Goal: Find specific page/section: Find specific page/section

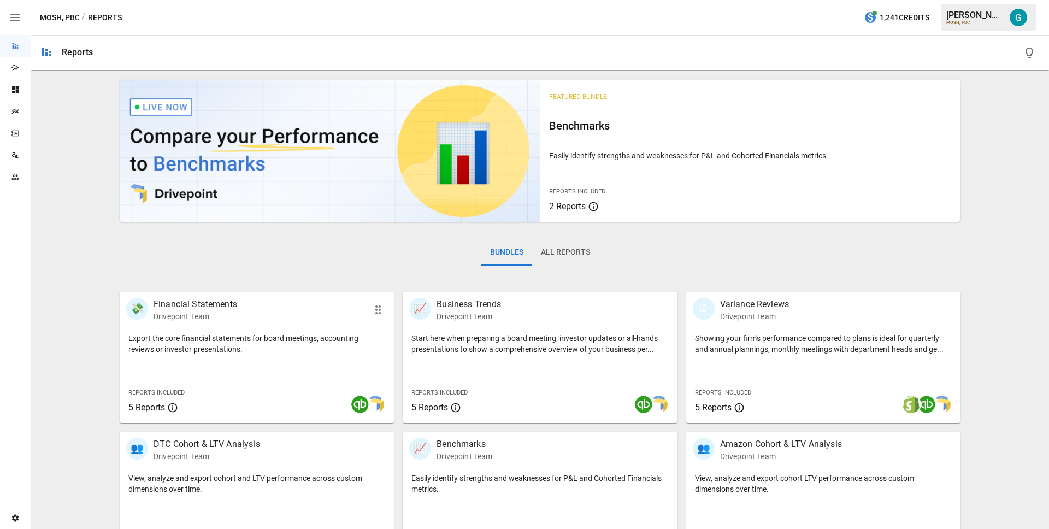
click at [196, 320] on p "Drivepoint Team" at bounding box center [196, 316] width 84 height 11
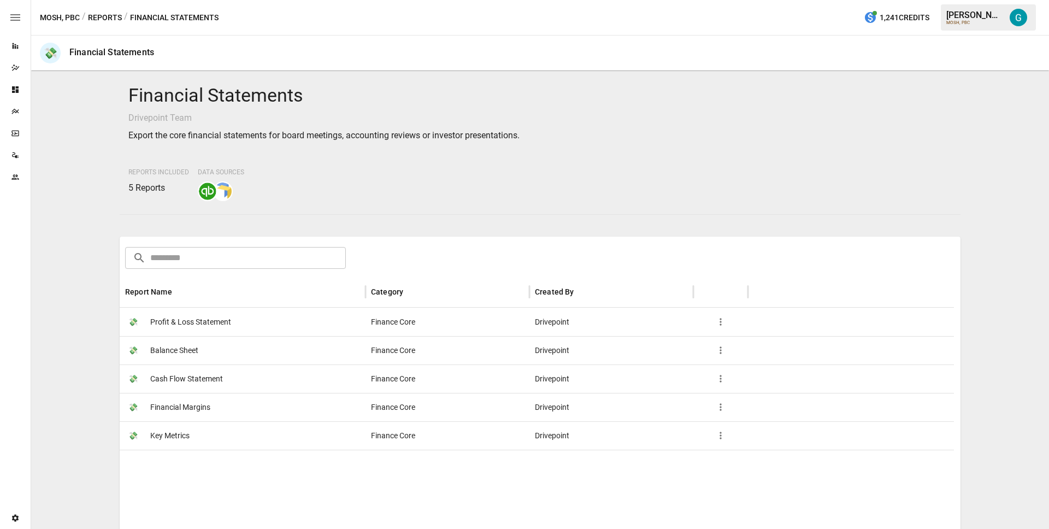
click at [195, 320] on span "Profit & Loss Statement" at bounding box center [190, 322] width 81 height 28
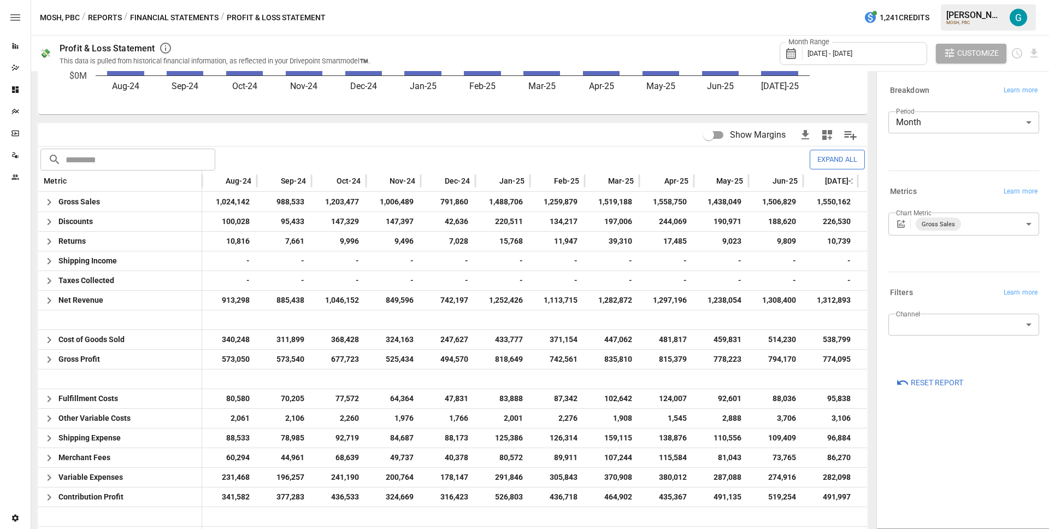
scroll to position [179, 0]
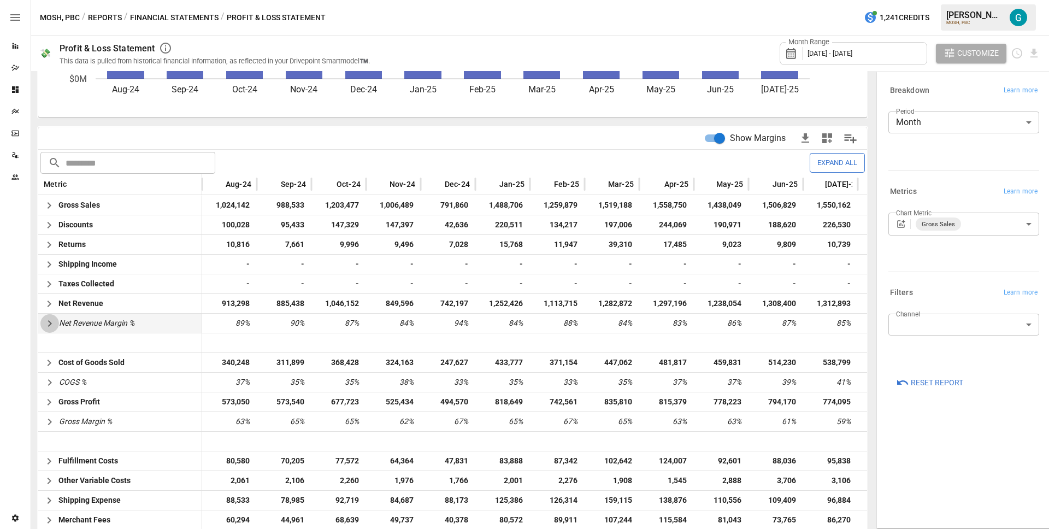
click at [48, 324] on icon "button" at bounding box center [49, 323] width 13 height 13
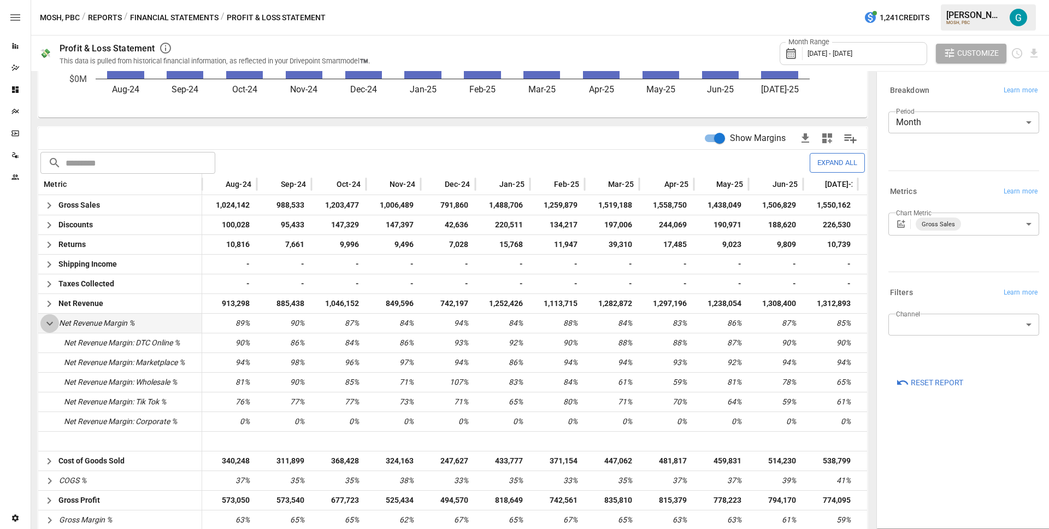
click at [48, 324] on icon "button" at bounding box center [49, 323] width 13 height 13
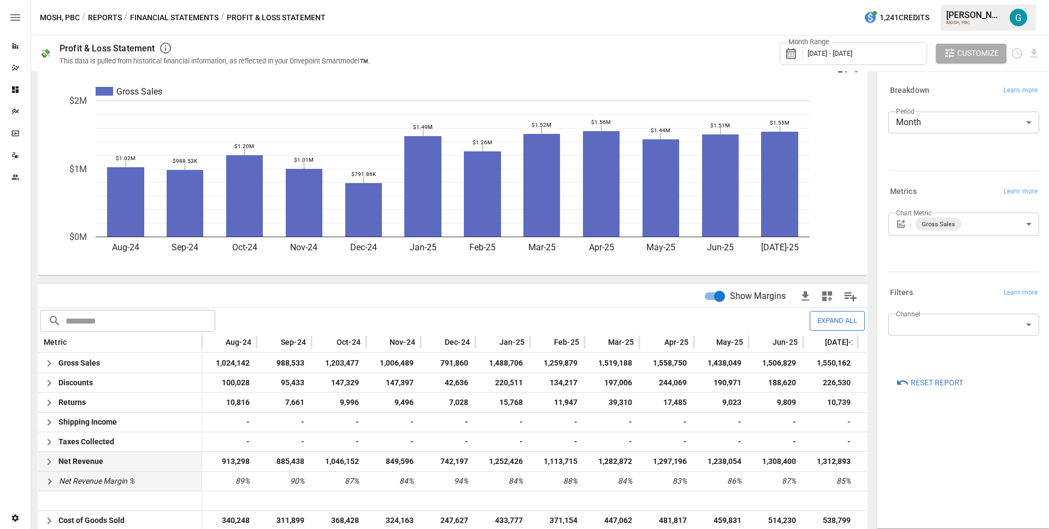
scroll to position [0, 0]
